Goal: Task Accomplishment & Management: Use online tool/utility

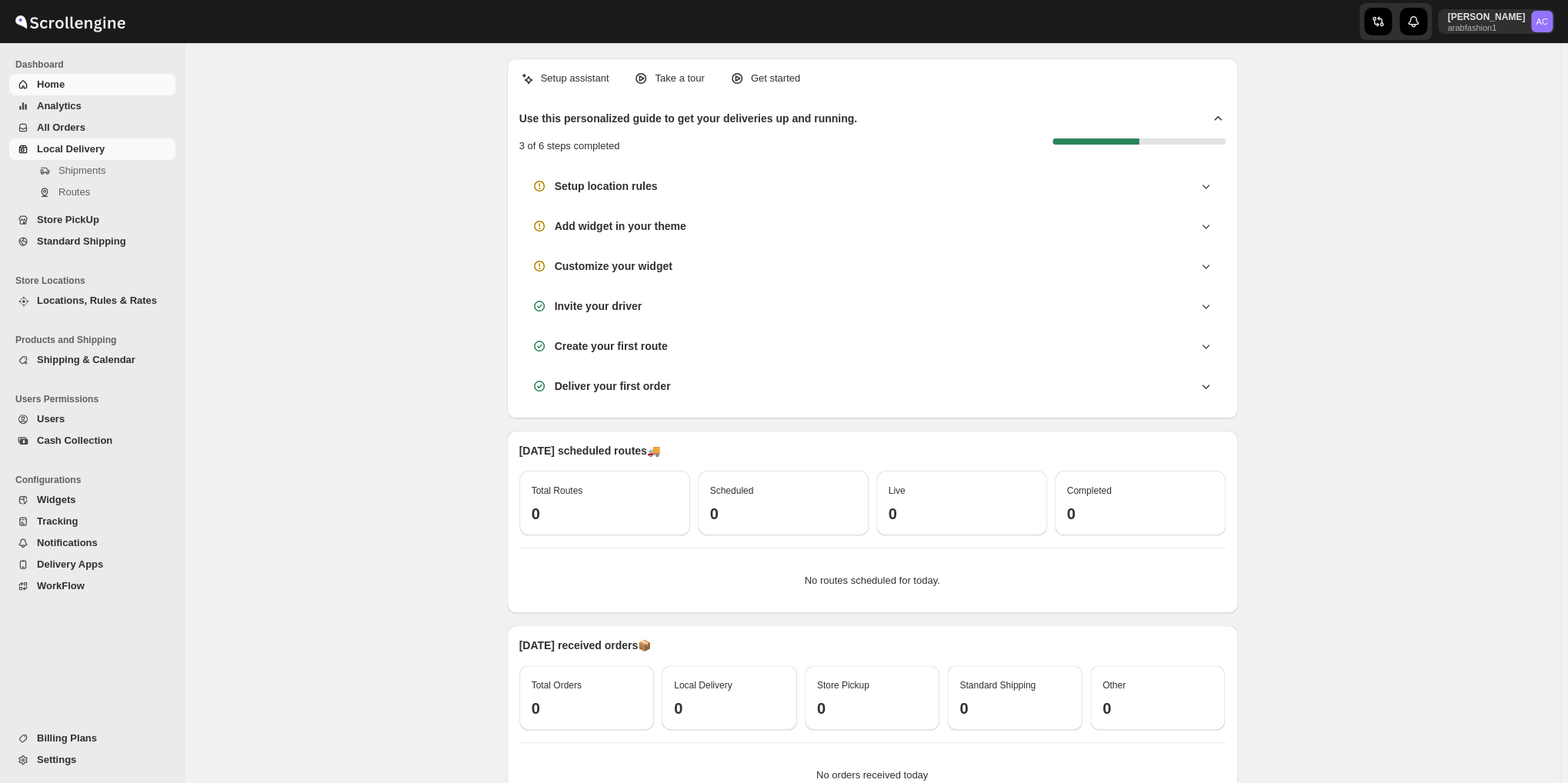
click at [60, 152] on span "Local Delivery" at bounding box center [70, 149] width 67 height 11
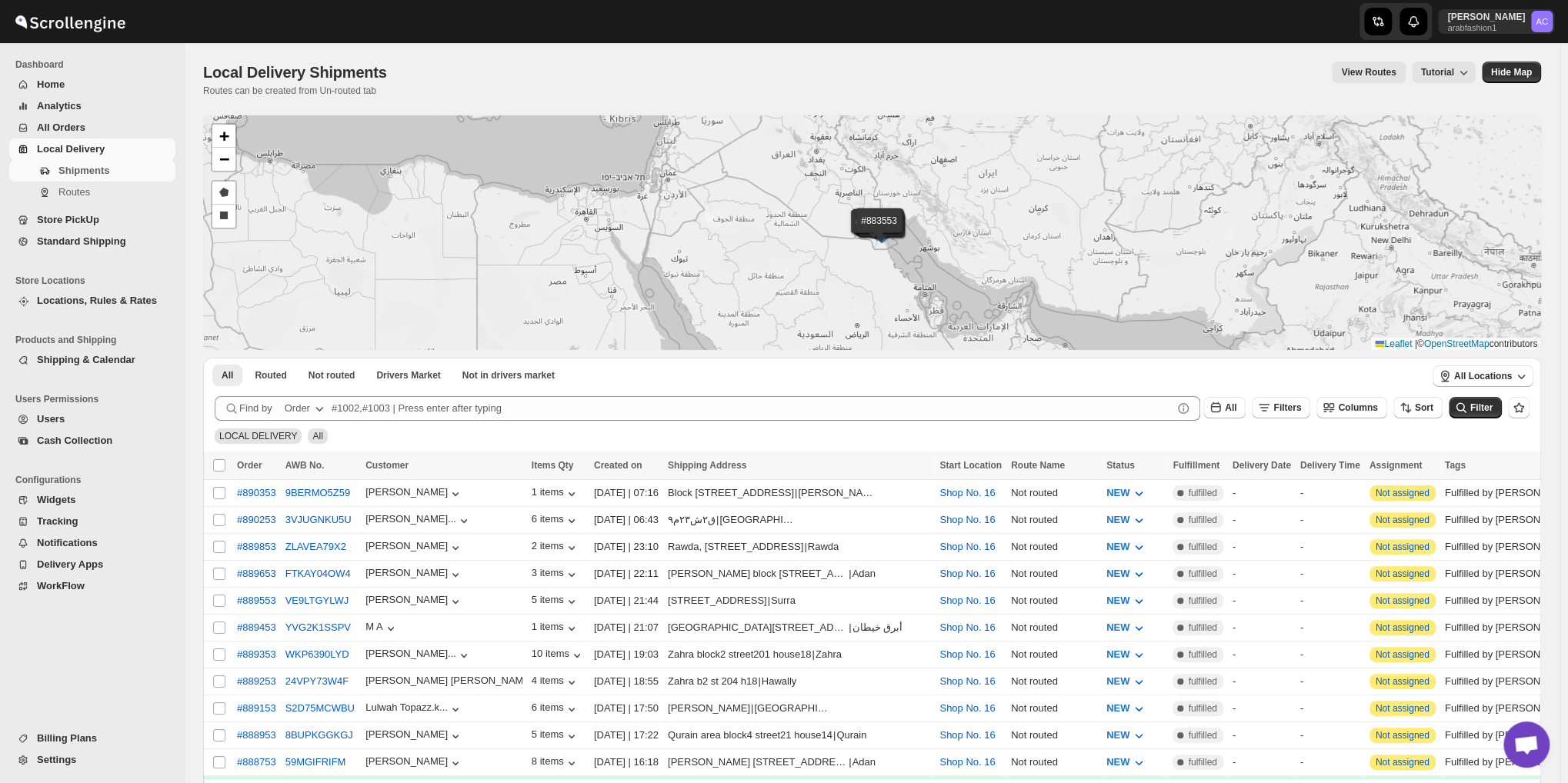
click at [342, 142] on div "#890353 #890253 #889853 #889653 #889553 #889453 #889353 #889253 #889153 #888953…" at bounding box center [872, 233] width 1339 height 235
click at [329, 378] on span "Not routed" at bounding box center [333, 375] width 47 height 12
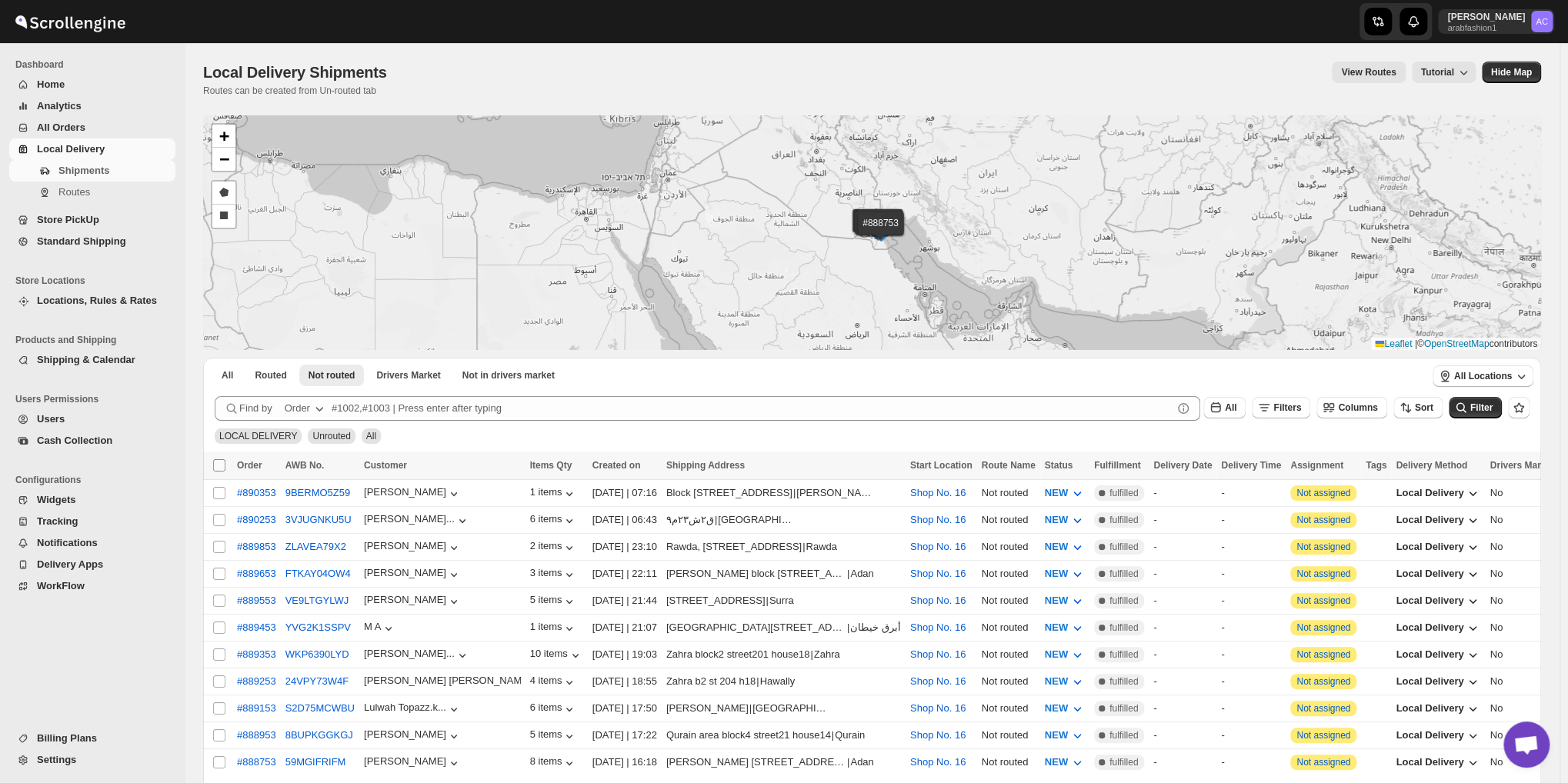
click at [215, 460] on input "Select all shipments" at bounding box center [219, 465] width 12 height 12
checkbox input "true"
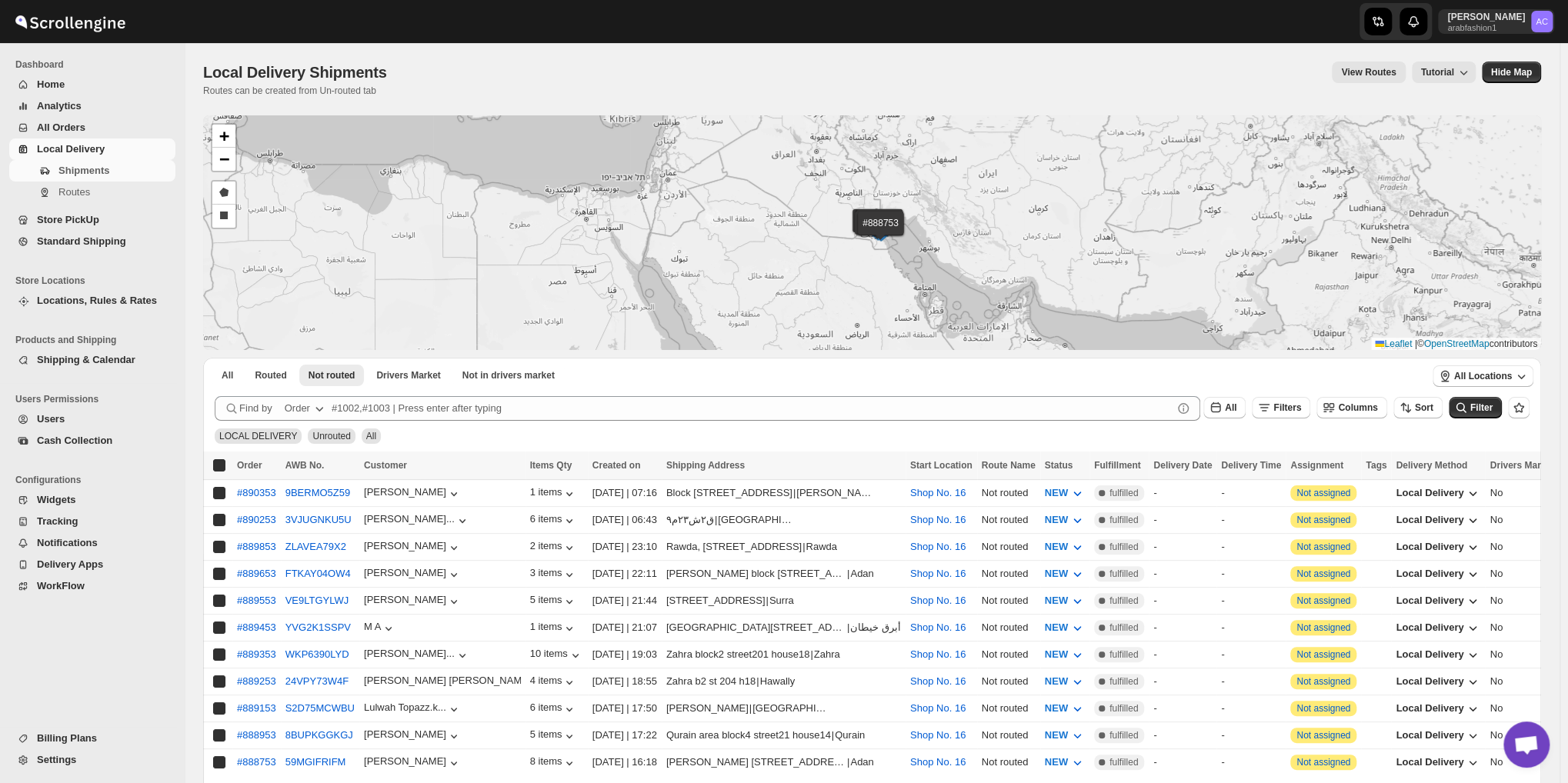
checkbox input "true"
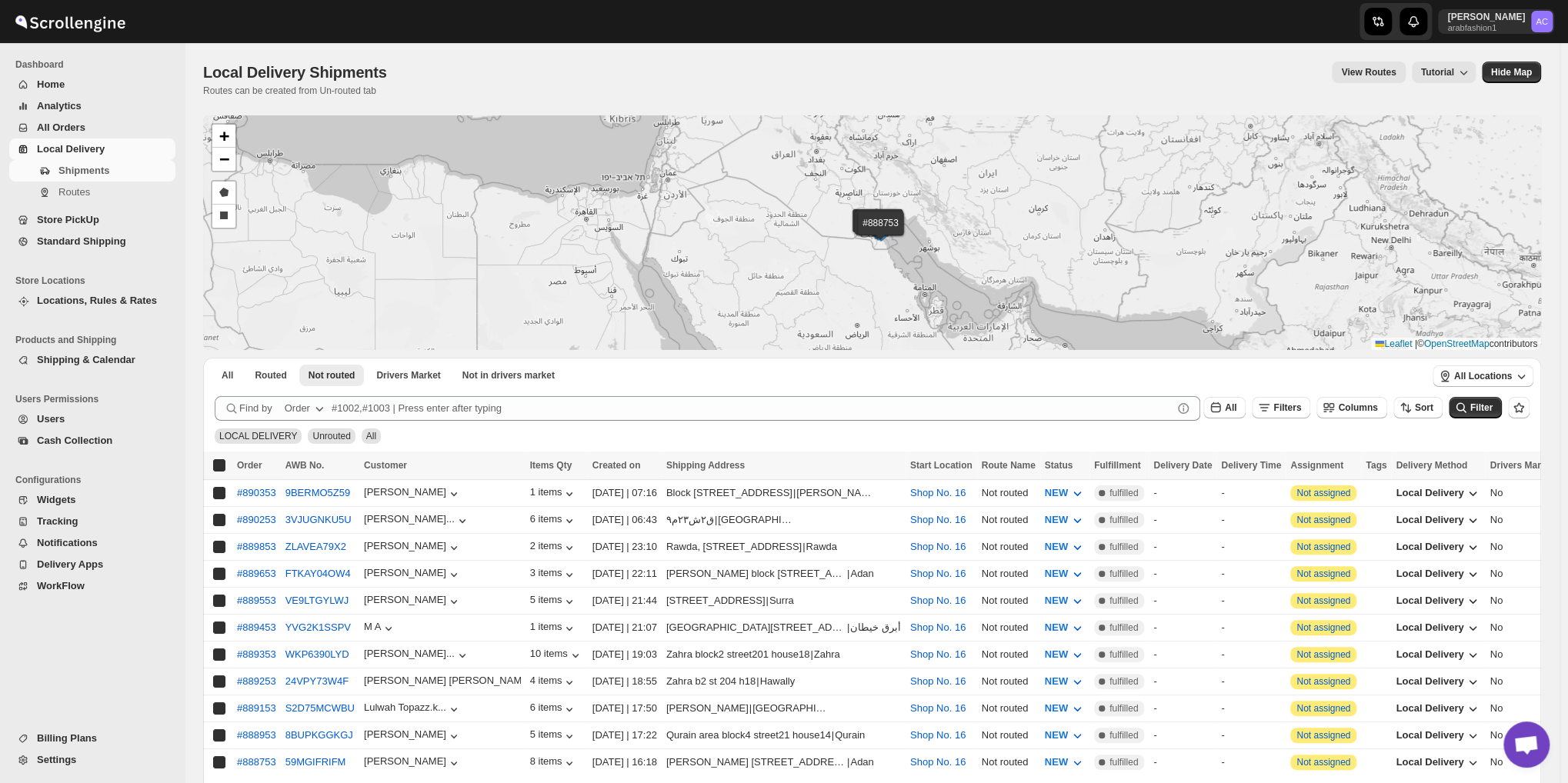
checkbox input "true"
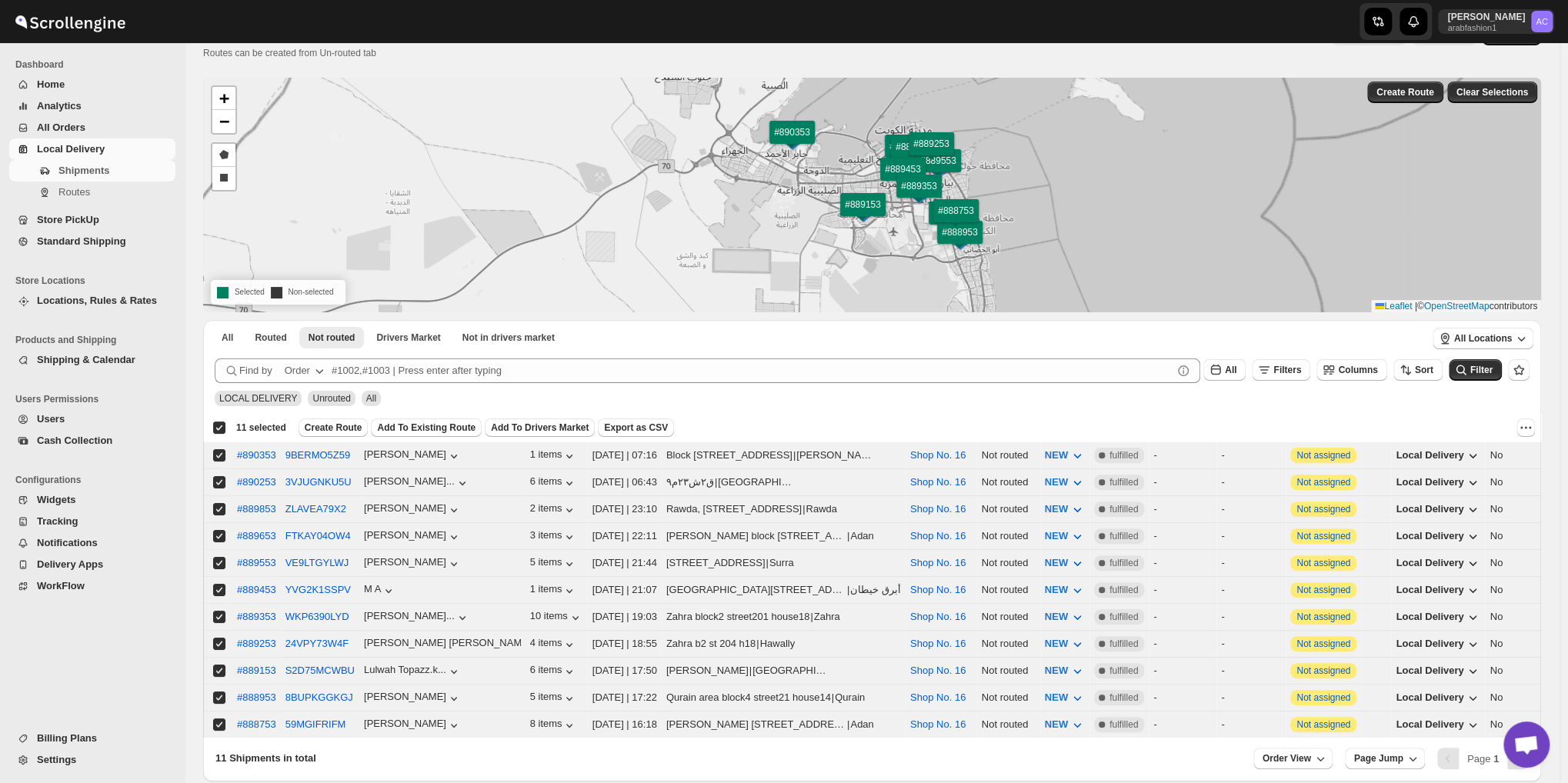
scroll to position [108, 0]
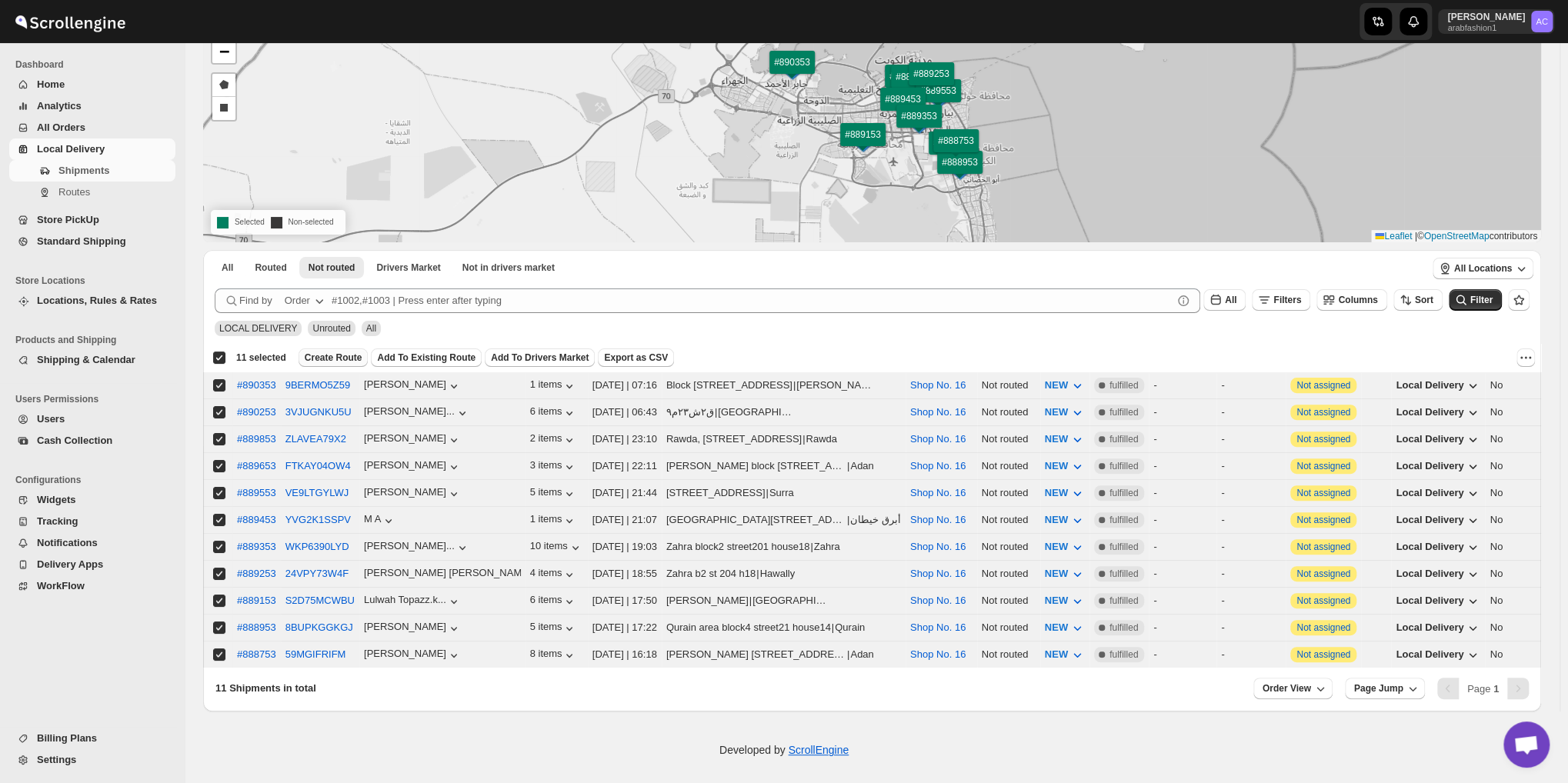
click at [325, 356] on span "Create Route" at bounding box center [333, 357] width 58 height 12
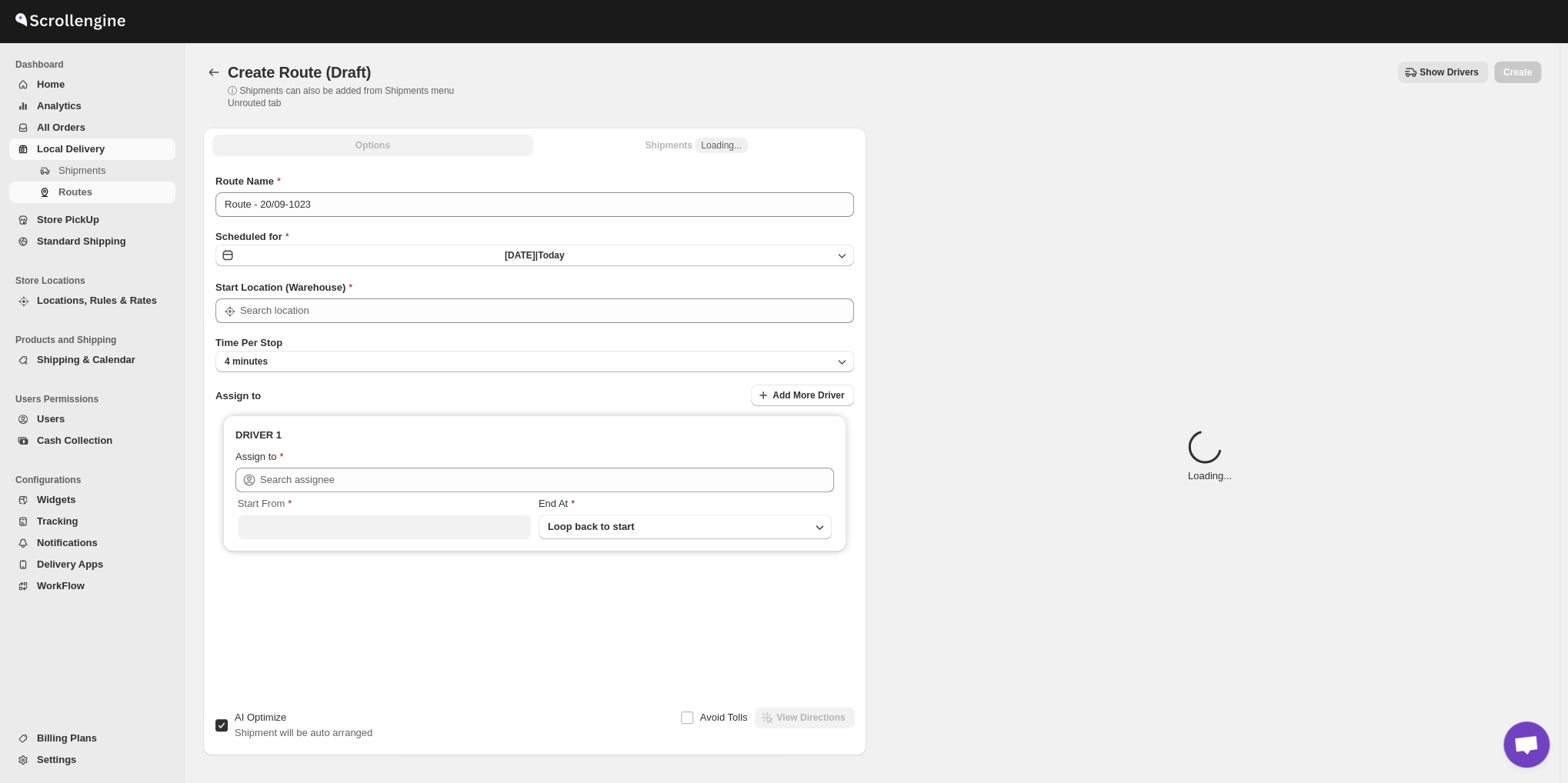
type input "Shop No. 16"
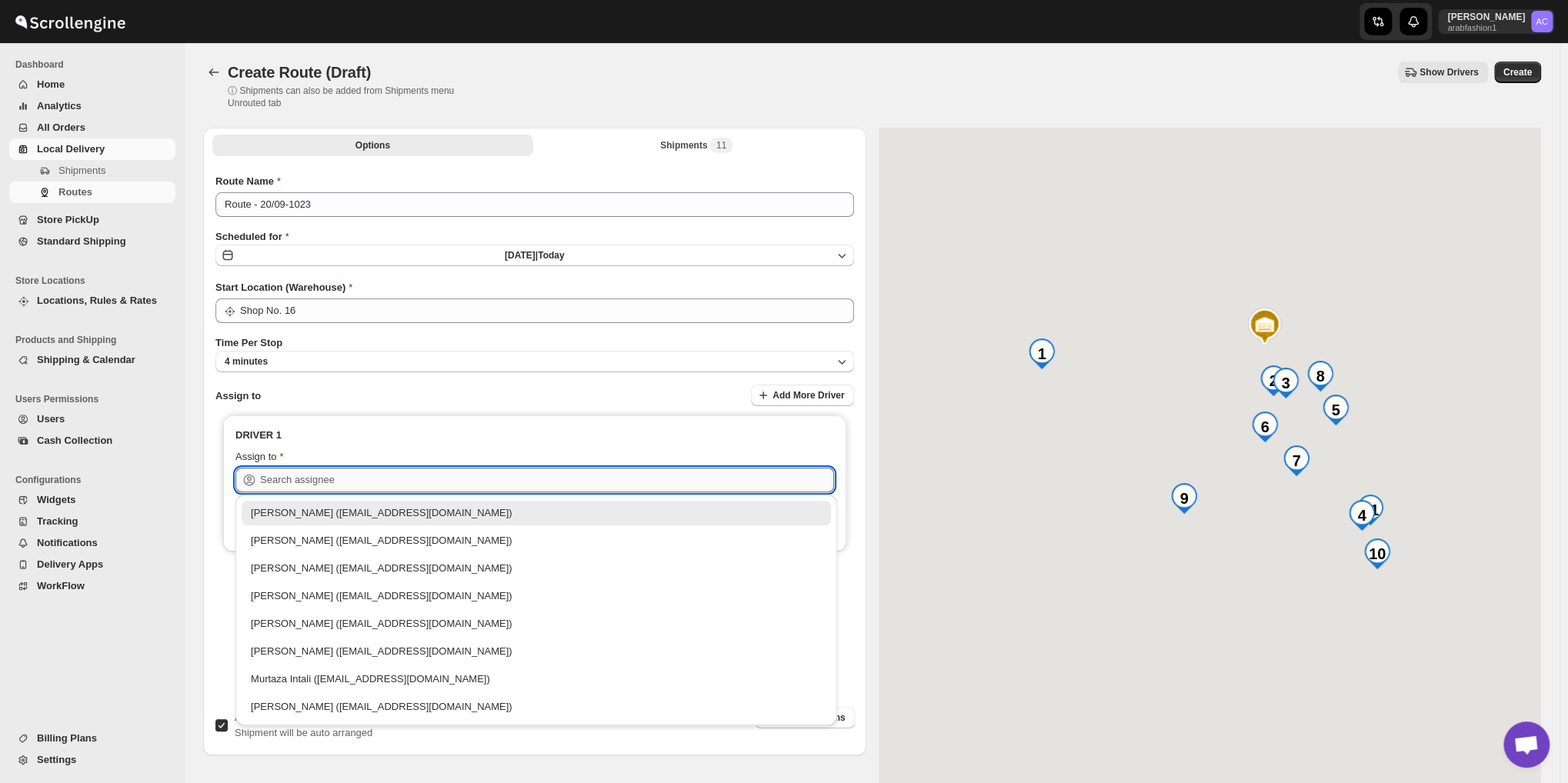
click at [475, 474] on input "text" at bounding box center [547, 481] width 574 height 25
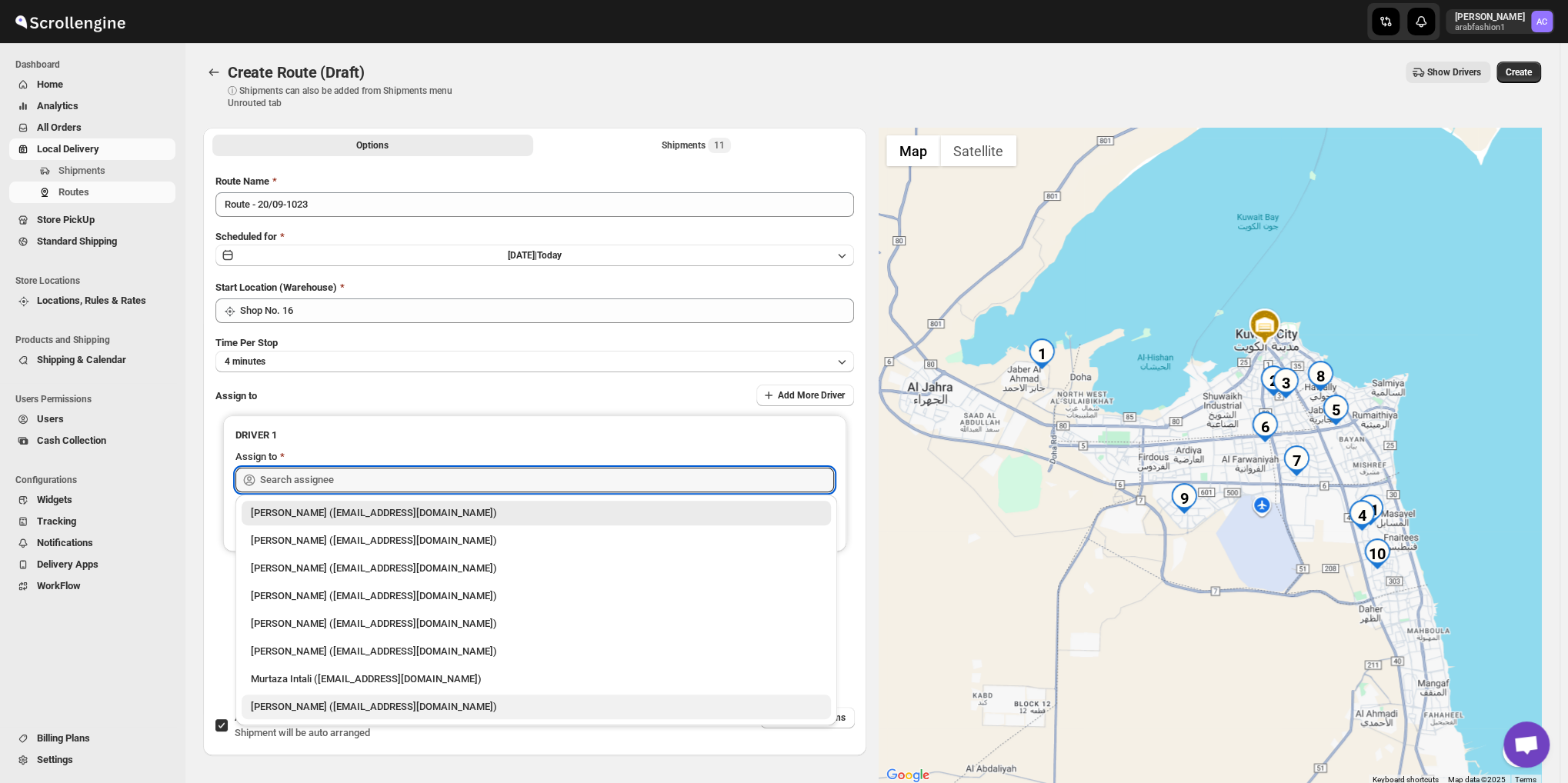
click at [467, 712] on div "[PERSON_NAME] ([EMAIL_ADDRESS][DOMAIN_NAME])" at bounding box center [537, 707] width 571 height 15
type input "[PERSON_NAME] ([EMAIL_ADDRESS][DOMAIN_NAME])"
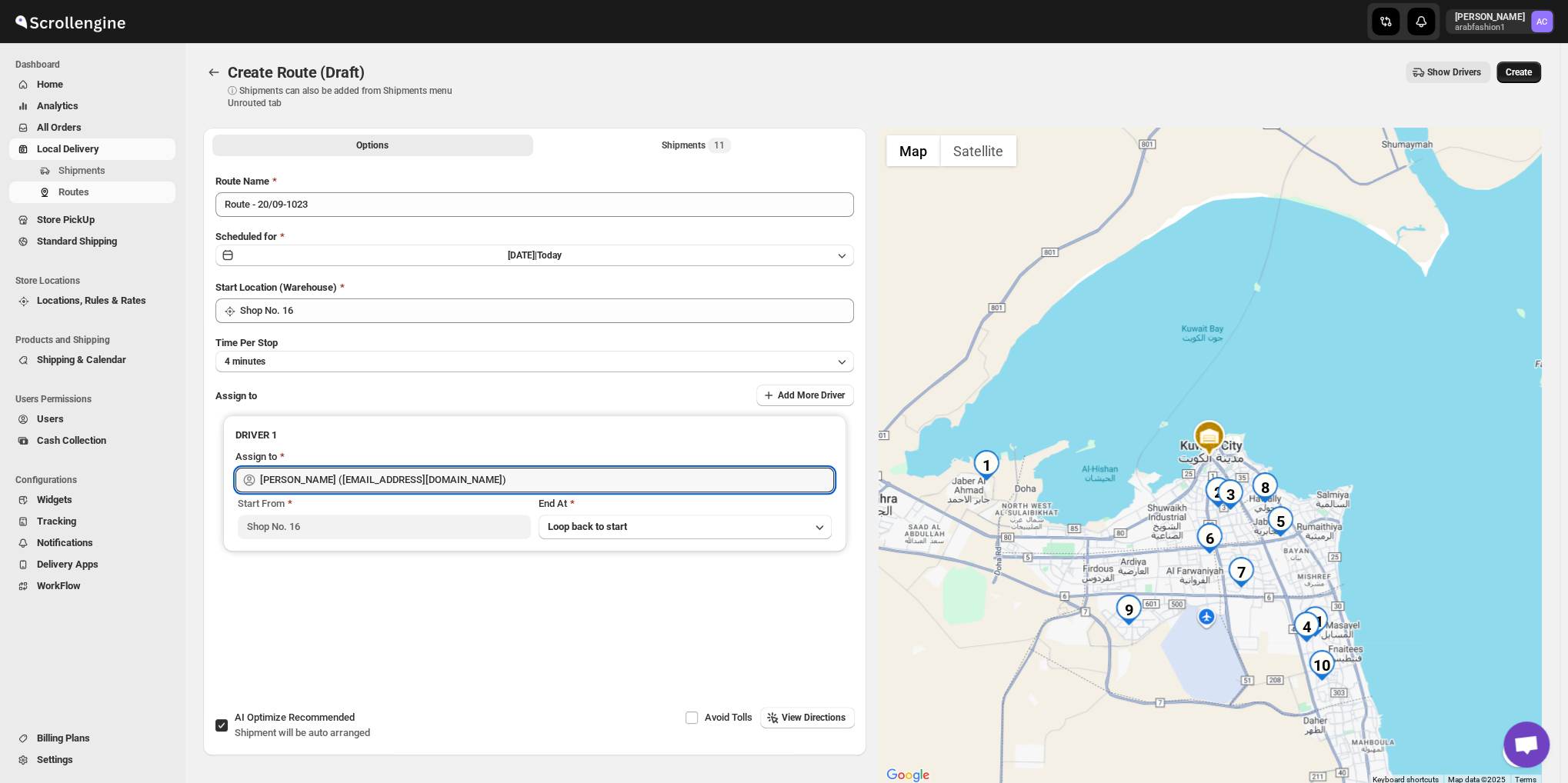
click at [1532, 69] on span "Create" at bounding box center [1520, 72] width 27 height 12
